Goal: Find specific page/section: Find specific page/section

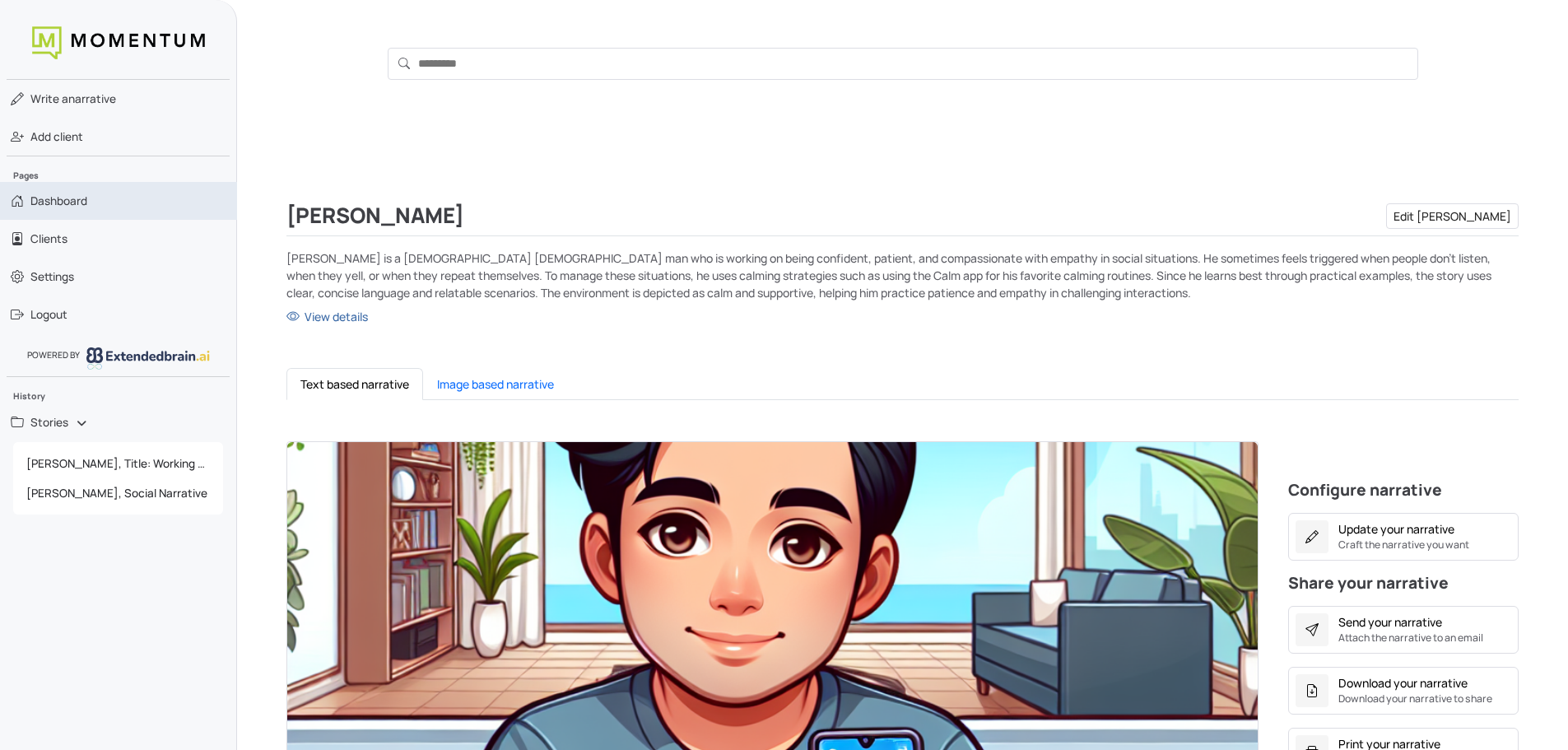
click at [91, 204] on link "Dashboard" at bounding box center [118, 201] width 237 height 38
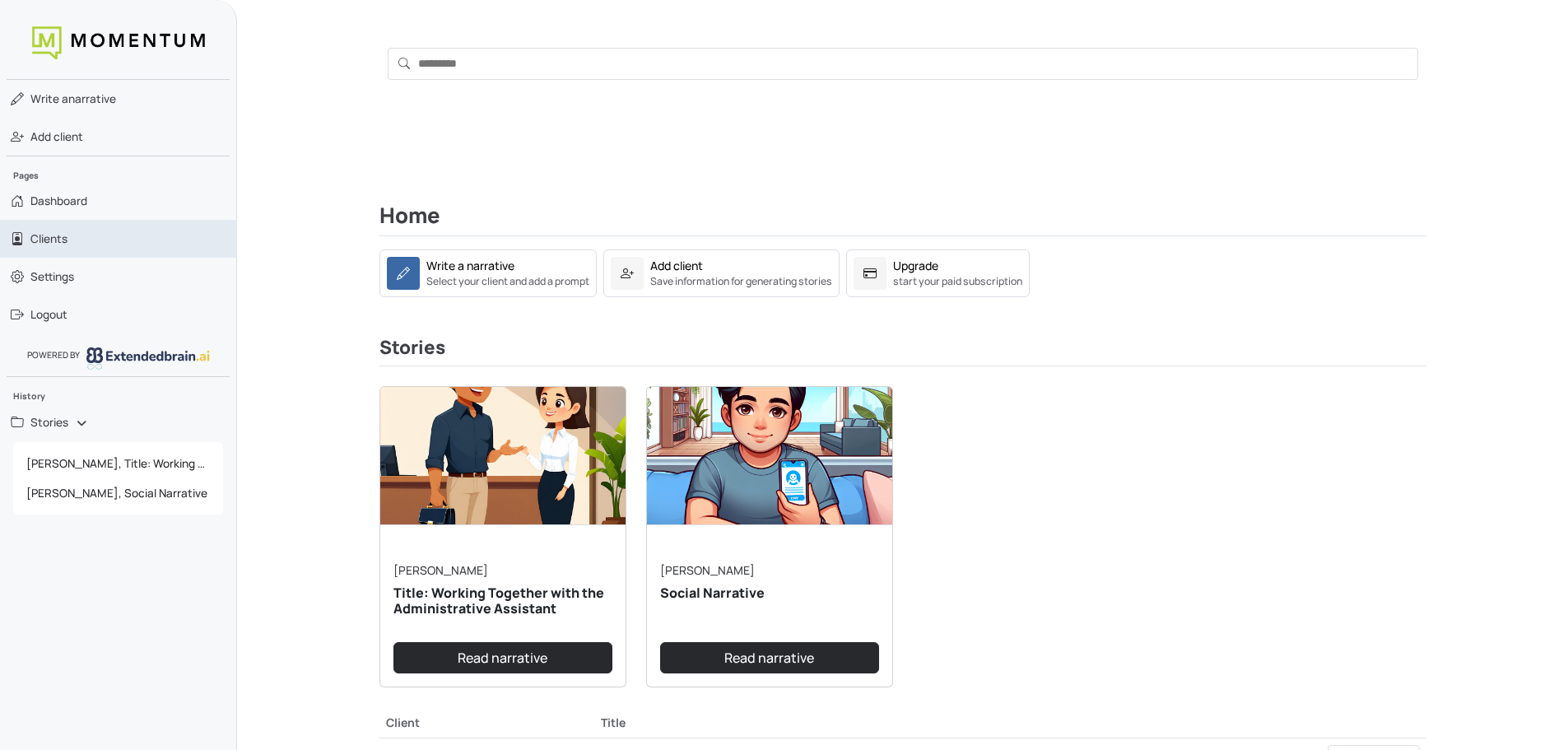
click at [82, 244] on link "Clients" at bounding box center [118, 239] width 237 height 38
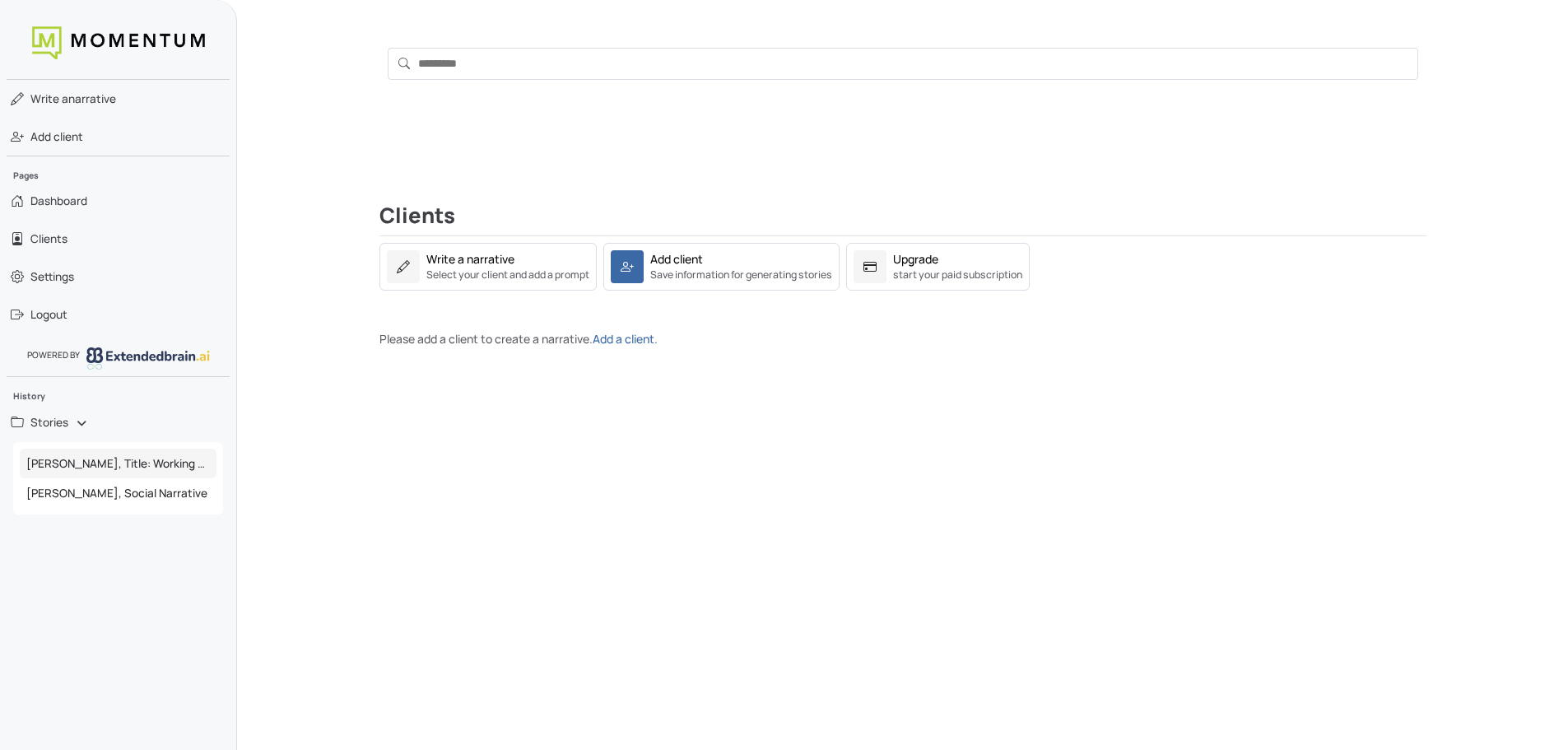
click at [82, 460] on span "[PERSON_NAME], Title: Working Together with the Administrative Assistant" at bounding box center [118, 463] width 197 height 30
